Goal: Navigation & Orientation: Go to known website

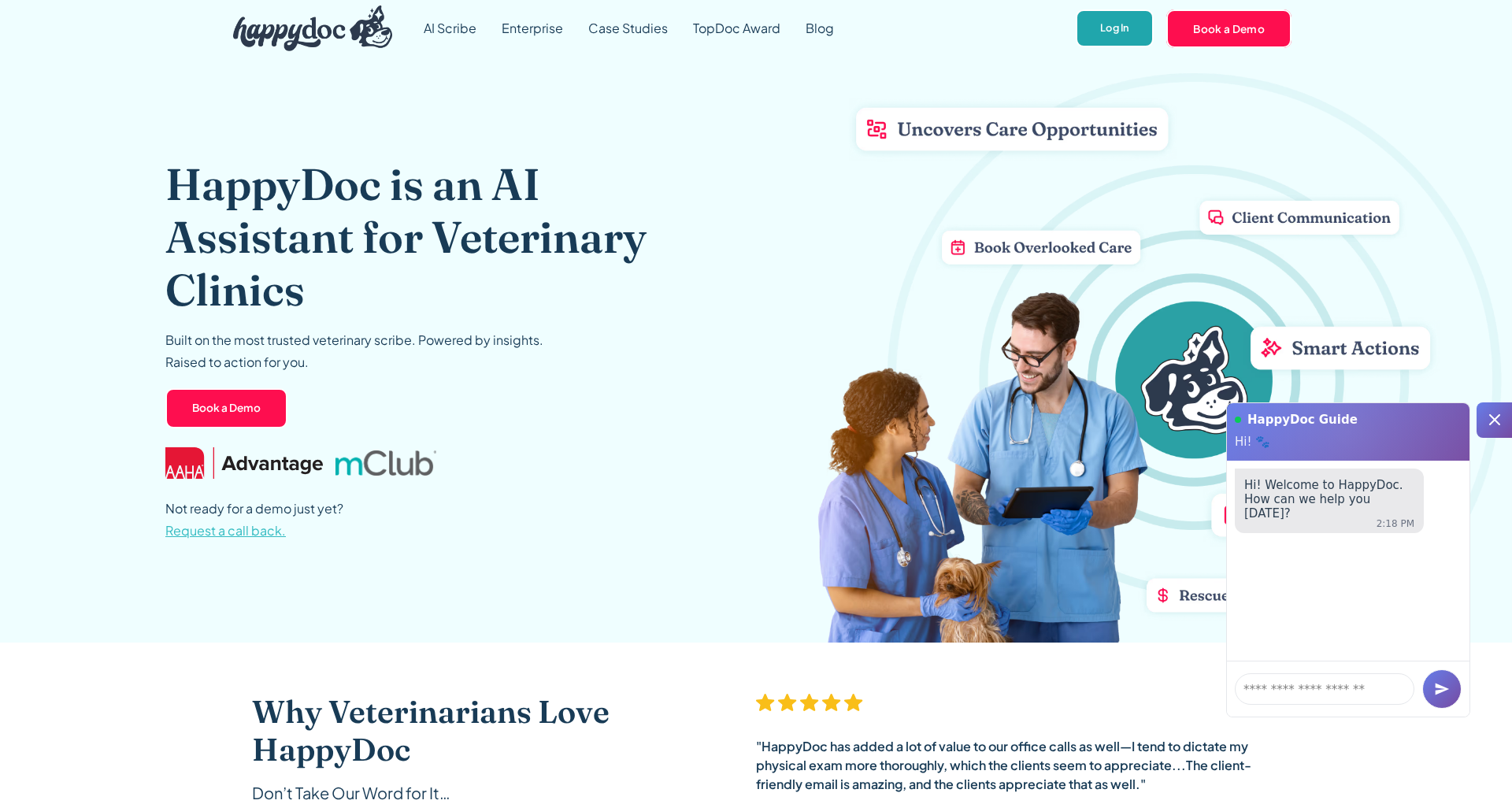
click at [1122, 28] on link "Log In" at bounding box center [1115, 28] width 78 height 38
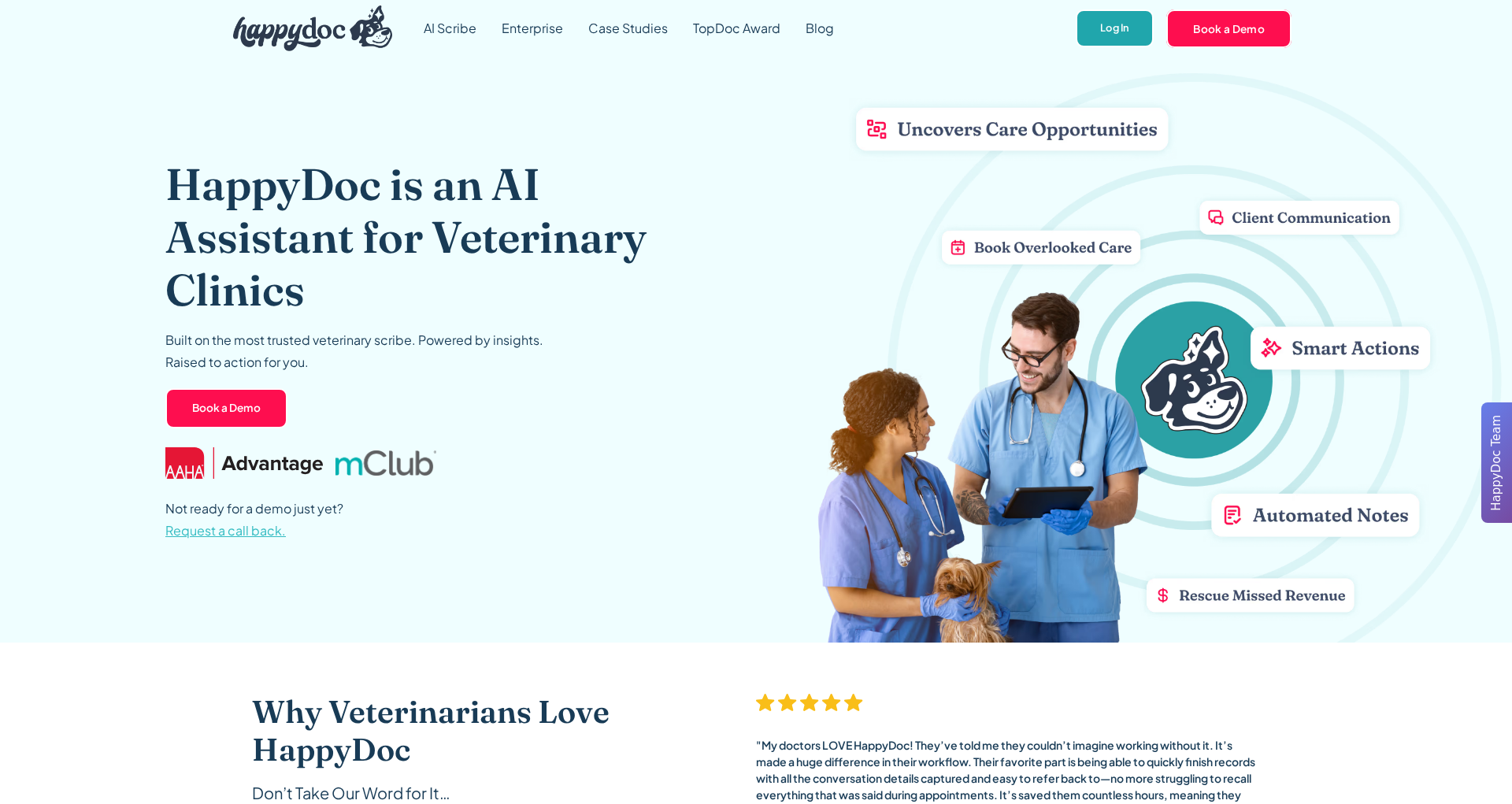
click at [1112, 34] on link "Log In" at bounding box center [1115, 28] width 78 height 38
click at [1119, 24] on link "Log In" at bounding box center [1115, 28] width 78 height 38
